Goal: Information Seeking & Learning: Learn about a topic

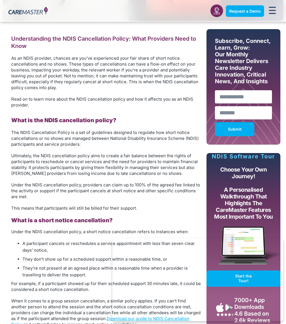
scroll to position [247, 0]
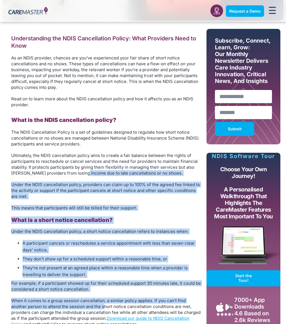
drag, startPoint x: 81, startPoint y: 174, endPoint x: 103, endPoint y: 305, distance: 133.5
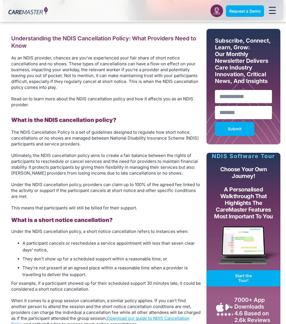
click at [68, 304] on span "When it comes to a group session cancellation, a similar policy applies. If you…" at bounding box center [105, 312] width 189 height 29
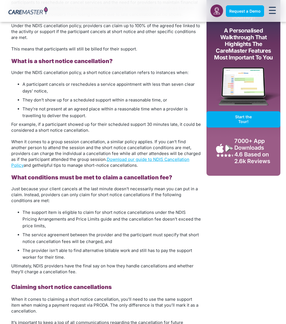
scroll to position [435, 0]
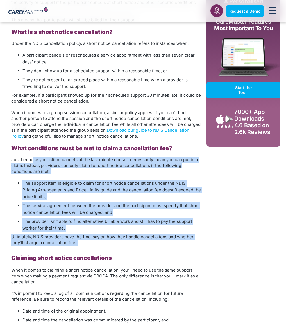
drag, startPoint x: 34, startPoint y: 161, endPoint x: 59, endPoint y: 250, distance: 92.6
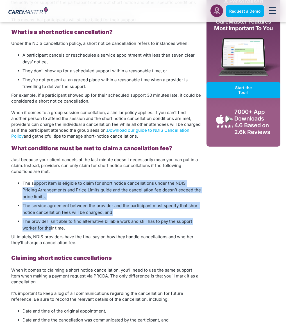
drag, startPoint x: 33, startPoint y: 184, endPoint x: 51, endPoint y: 229, distance: 47.9
click at [51, 229] on ul "The support item is eligible to claim for short notice cancellations under the …" at bounding box center [105, 206] width 189 height 52
click at [51, 229] on span "The provider isn’t able to find alternative billable work and still has to pay …" at bounding box center [106, 225] width 169 height 12
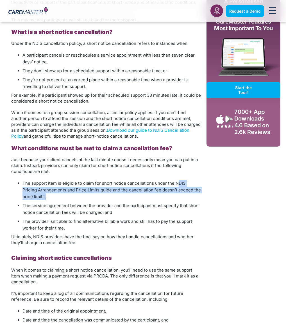
drag, startPoint x: 175, startPoint y: 182, endPoint x: 179, endPoint y: 195, distance: 13.4
click at [179, 195] on li "The support item is eligible to claim for short notice cancellations under the …" at bounding box center [111, 190] width 178 height 20
drag, startPoint x: 182, startPoint y: 199, endPoint x: 169, endPoint y: 183, distance: 20.7
click at [169, 183] on li "The support item is eligible to claim for short notice cancellations under the …" at bounding box center [111, 190] width 178 height 20
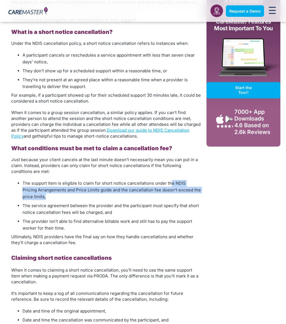
click at [169, 183] on span "The support item is eligible to claim for short notice cancellations under the …" at bounding box center [111, 190] width 178 height 19
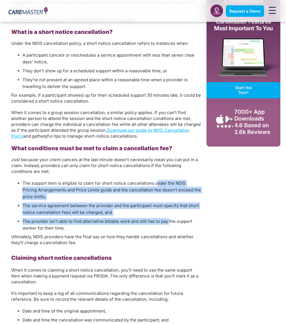
drag, startPoint x: 155, startPoint y: 182, endPoint x: 168, endPoint y: 220, distance: 39.8
click at [168, 220] on ul "The support item is eligible to claim for short notice cancellations under the …" at bounding box center [105, 206] width 189 height 52
click at [168, 220] on span "The provider isn’t able to find alternative billable work and still has to pay …" at bounding box center [106, 225] width 169 height 12
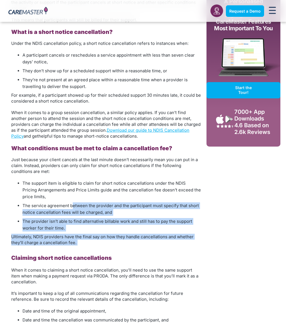
drag, startPoint x: 73, startPoint y: 205, endPoint x: 95, endPoint y: 248, distance: 48.6
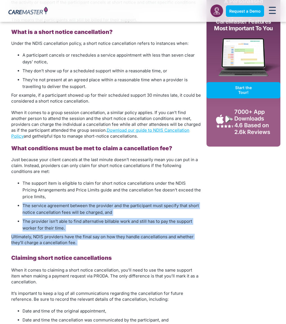
drag, startPoint x: 105, startPoint y: 253, endPoint x: 74, endPoint y: 196, distance: 64.9
click at [74, 196] on li "The support item is eligible to claim for short notice cancellations under the …" at bounding box center [111, 190] width 178 height 20
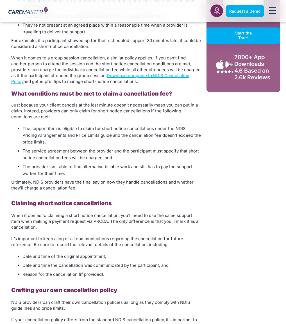
scroll to position [490, 0]
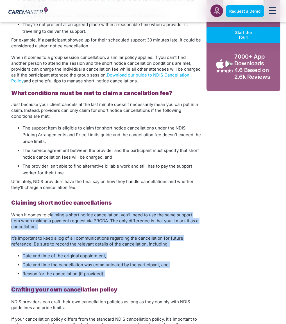
drag, startPoint x: 50, startPoint y: 217, endPoint x: 79, endPoint y: 292, distance: 80.5
click at [79, 292] on div "Understanding the NDIS Cancellation Policy: What Providers Need to Know As an N…" at bounding box center [105, 306] width 189 height 1031
click at [79, 292] on b "Crafting your own cancellation policy" at bounding box center [64, 289] width 106 height 7
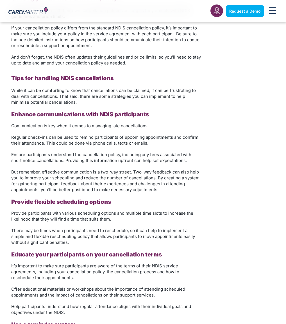
scroll to position [776, 0]
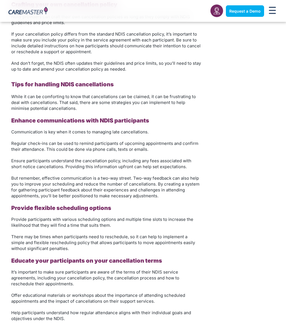
click at [126, 151] on span "Regular check-ins can be used to remind participants of upcoming appointments a…" at bounding box center [104, 146] width 187 height 11
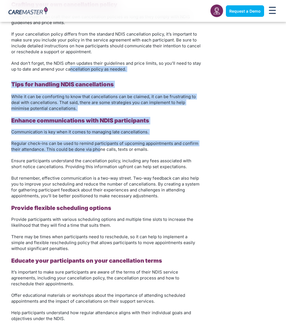
drag, startPoint x: 100, startPoint y: 151, endPoint x: 70, endPoint y: 69, distance: 87.9
click at [70, 69] on div "Understanding the NDIS Cancellation Policy: What Providers Need to Know As an N…" at bounding box center [105, 21] width 189 height 1031
click at [70, 69] on span "And don’t forget, the NDIS often updates their guidelines and price limits, so …" at bounding box center [105, 66] width 189 height 11
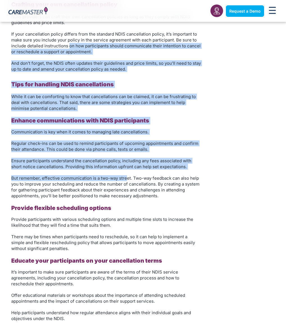
drag, startPoint x: 69, startPoint y: 43, endPoint x: 126, endPoint y: 180, distance: 148.9
click at [126, 180] on div "Understanding the NDIS Cancellation Policy: What Providers Need to Know As an N…" at bounding box center [105, 21] width 189 height 1031
click at [126, 180] on span "But remember, effective communication is a two-way street. Two-way feedback can…" at bounding box center [105, 187] width 188 height 23
drag, startPoint x: 142, startPoint y: 210, endPoint x: 98, endPoint y: 109, distance: 109.6
click at [98, 109] on div "Understanding the NDIS Cancellation Policy: What Providers Need to Know As an N…" at bounding box center [105, 21] width 189 height 1031
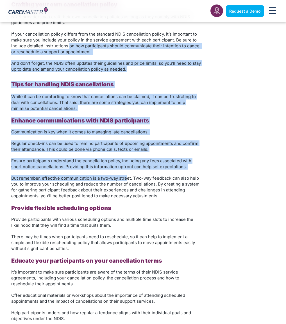
click at [98, 109] on p "While it can be comforting to know that cancellations can be claimed, it can be…" at bounding box center [105, 103] width 189 height 18
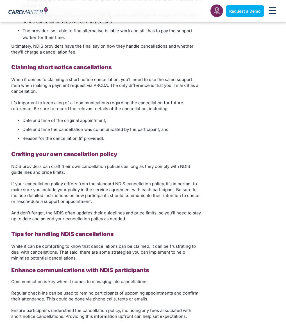
scroll to position [620, 0]
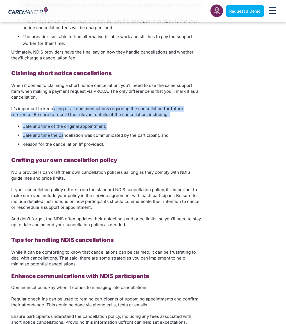
drag, startPoint x: 53, startPoint y: 110, endPoint x: 63, endPoint y: 136, distance: 27.7
click at [63, 136] on div "Understanding the NDIS Cancellation Policy: What Providers Need to Know As an N…" at bounding box center [105, 177] width 189 height 1031
click at [63, 136] on span "Date and time the cancellation was communicated by the participant, and" at bounding box center [95, 135] width 146 height 5
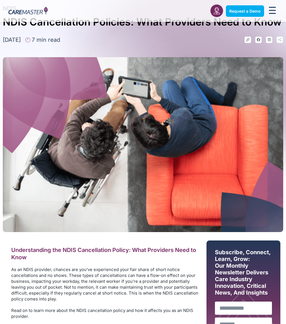
scroll to position [3, 0]
